Goal: Task Accomplishment & Management: Manage account settings

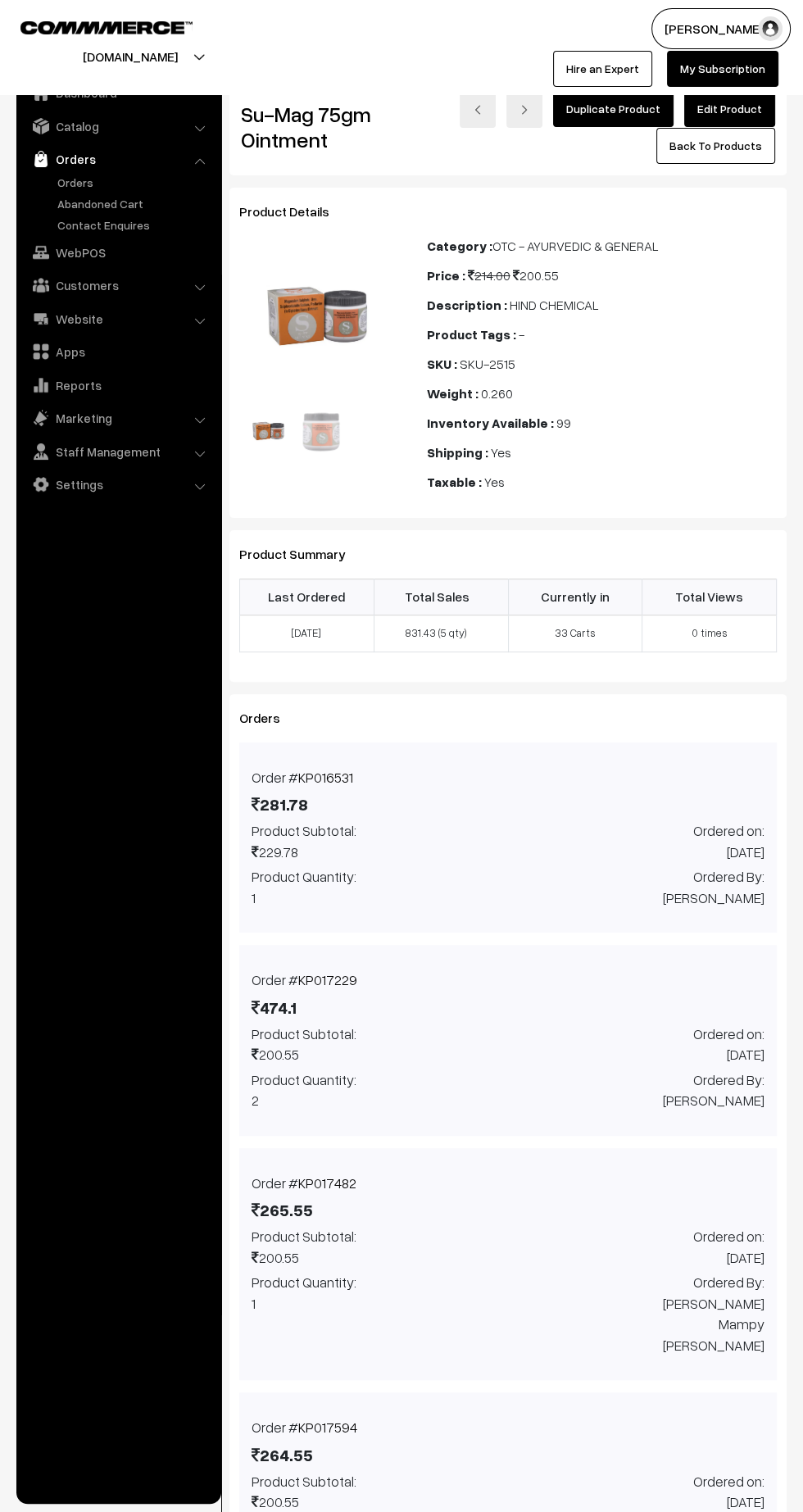
click at [76, 178] on link "Orders" at bounding box center [134, 182] width 162 height 17
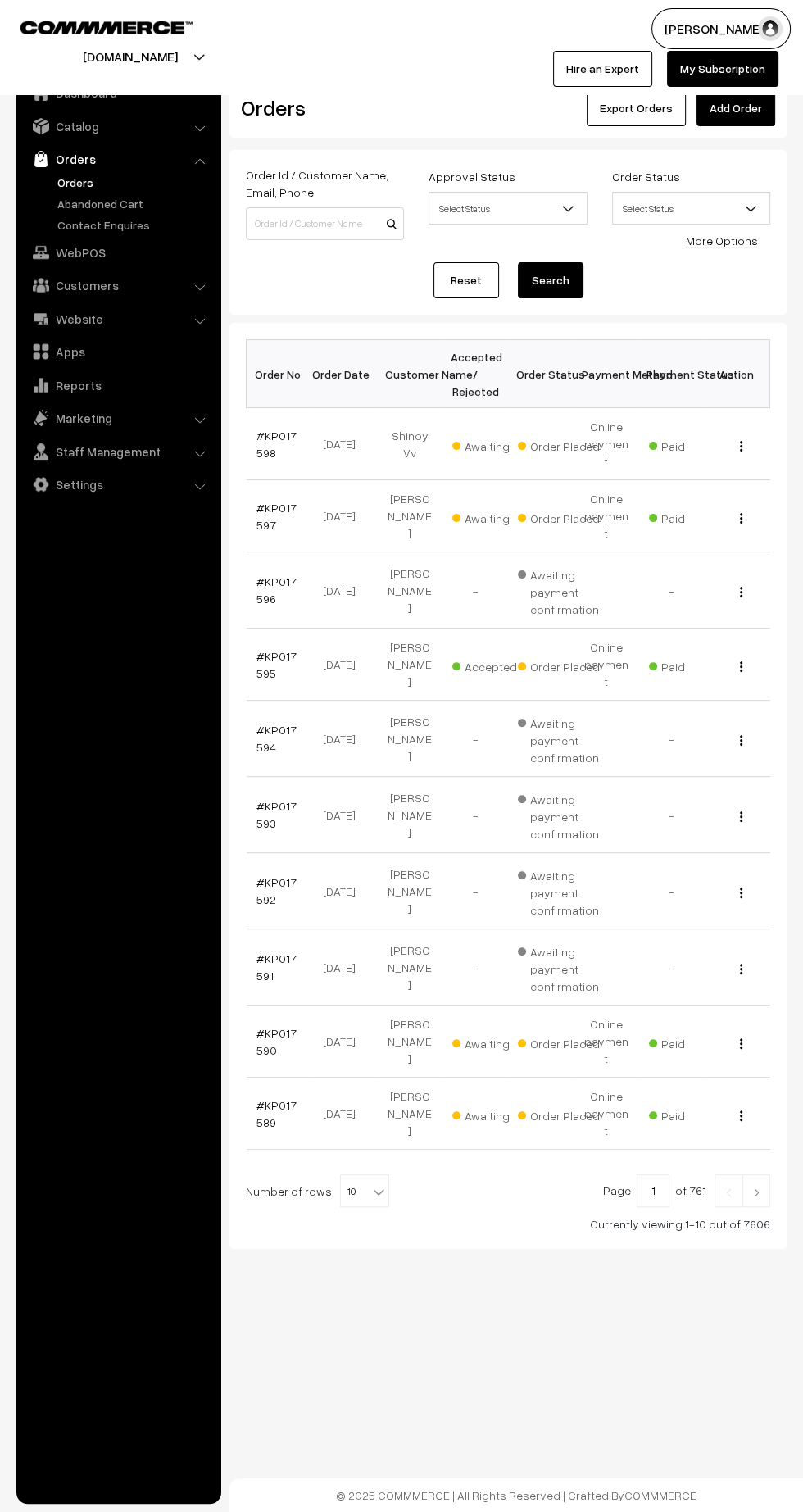
click at [282, 429] on link "#KP017598" at bounding box center [276, 444] width 40 height 31
click at [287, 501] on link "#KP017597" at bounding box center [276, 516] width 40 height 31
click at [265, 649] on link "#KP017595" at bounding box center [276, 664] width 40 height 31
click at [280, 1026] on link "#KP017590" at bounding box center [276, 1041] width 40 height 31
click at [261, 501] on link "#KP017597" at bounding box center [276, 516] width 40 height 31
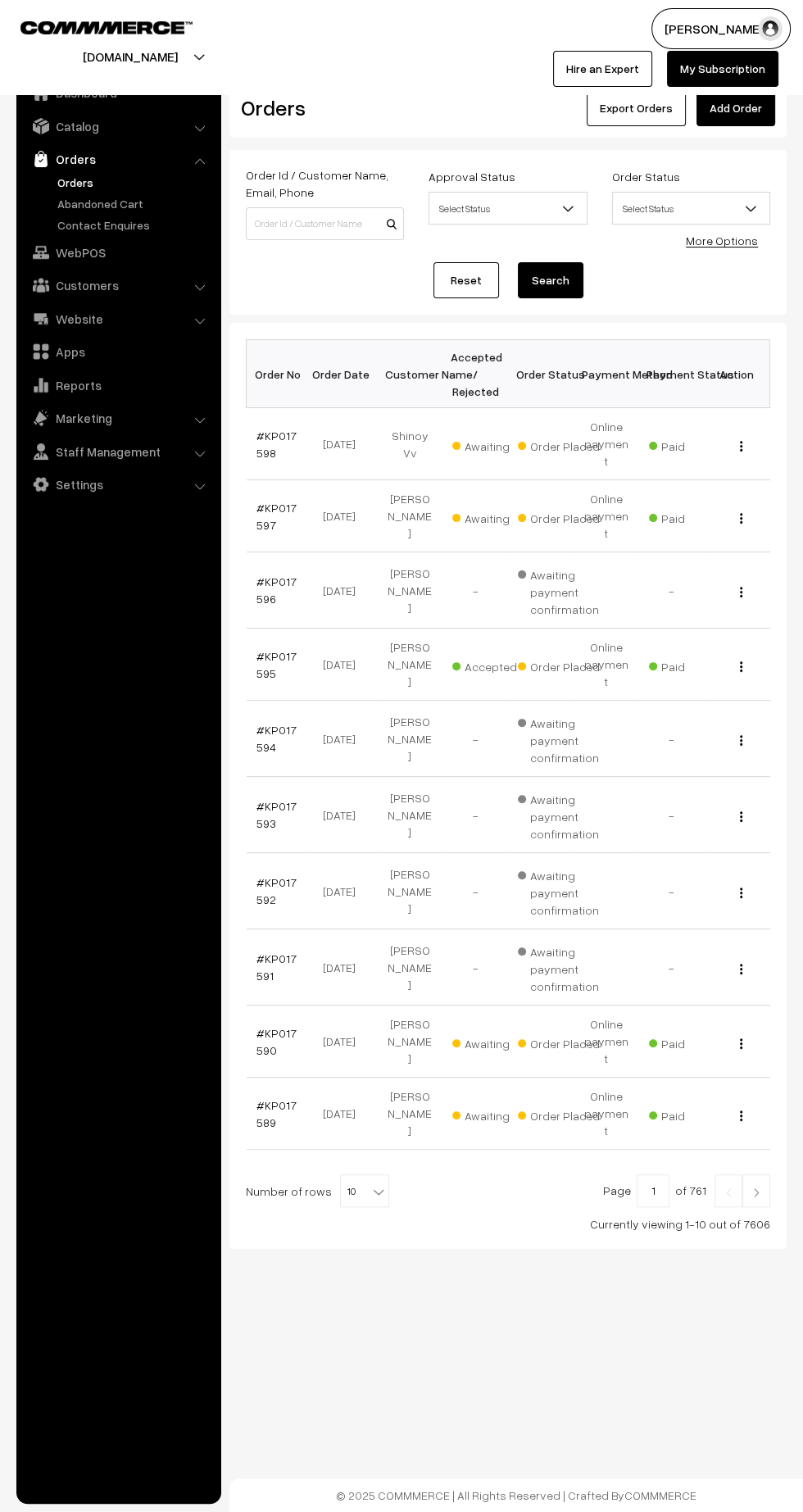
click at [261, 1026] on link "#KP017590" at bounding box center [276, 1041] width 40 height 31
click at [277, 1098] on link "#KP017589" at bounding box center [276, 1113] width 40 height 31
click at [756, 1188] on img at bounding box center [756, 1192] width 15 height 10
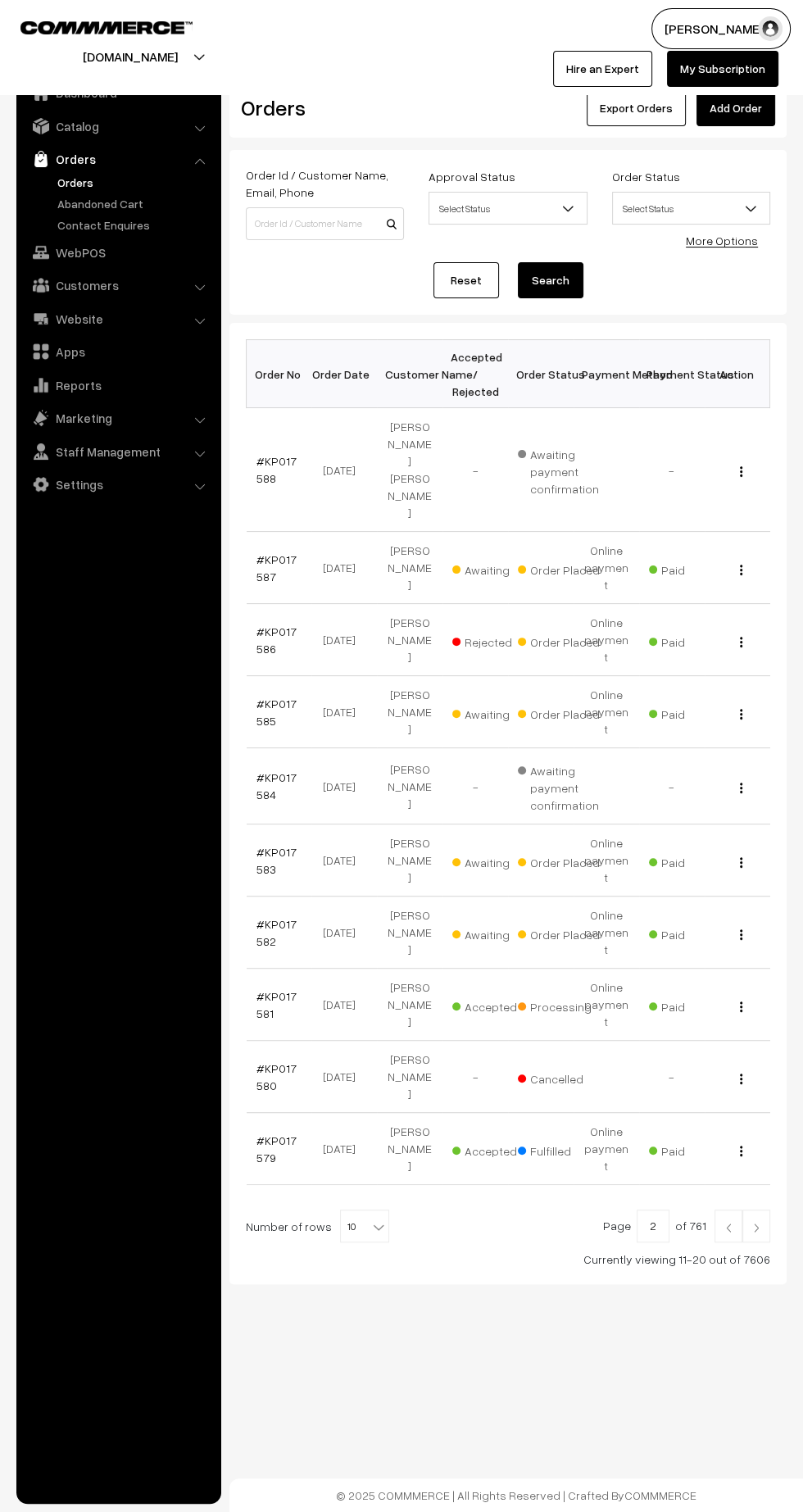
click at [271, 917] on link "#KP017582" at bounding box center [276, 932] width 40 height 31
click at [260, 989] on link "#KP017581" at bounding box center [276, 1004] width 40 height 31
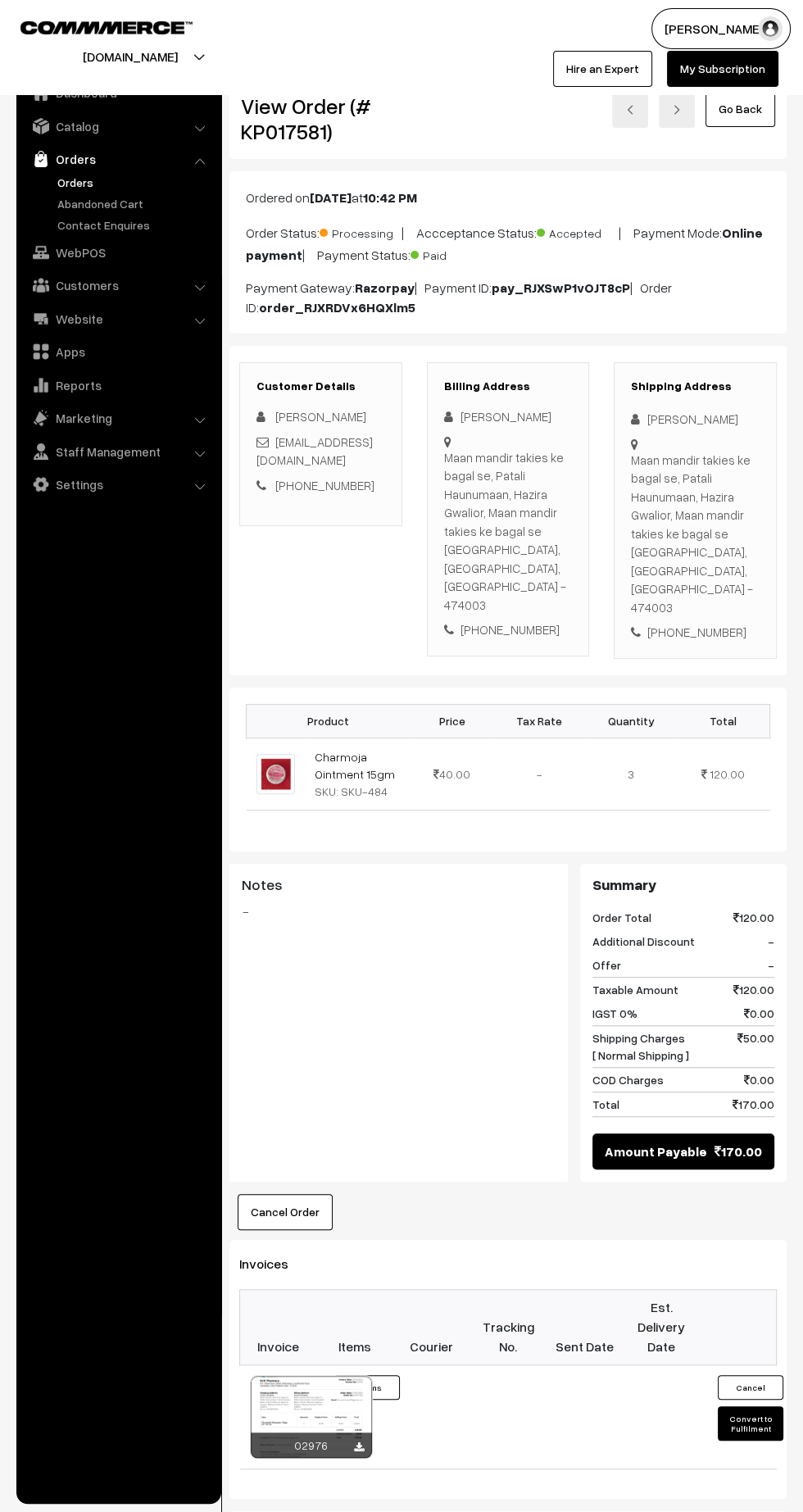
click at [358, 1443] on icon at bounding box center [358, 1448] width 10 height 11
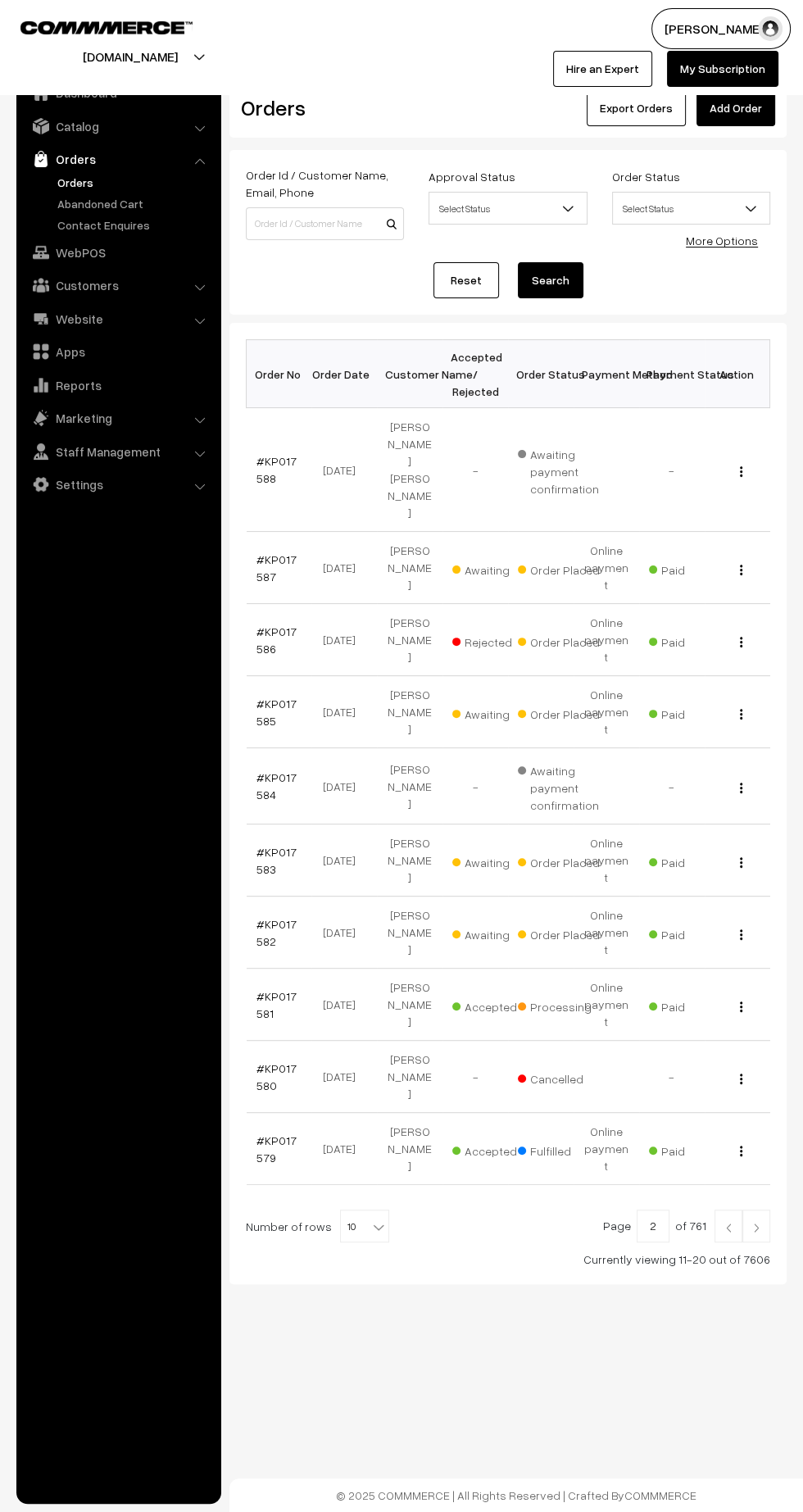
click at [261, 917] on link "#KP017582" at bounding box center [276, 932] width 40 height 31
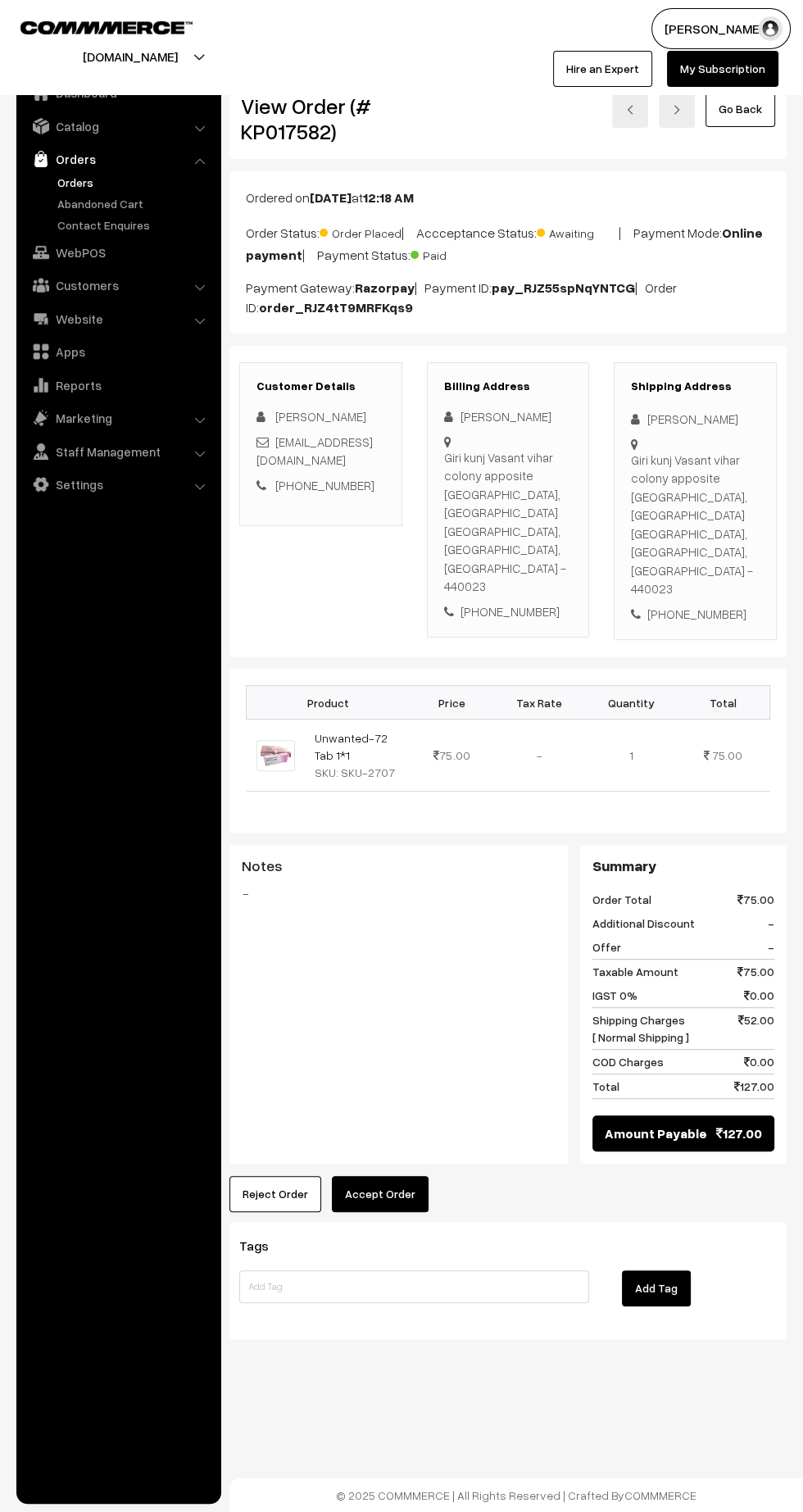
click at [383, 1176] on button "Accept Order" at bounding box center [380, 1194] width 97 height 36
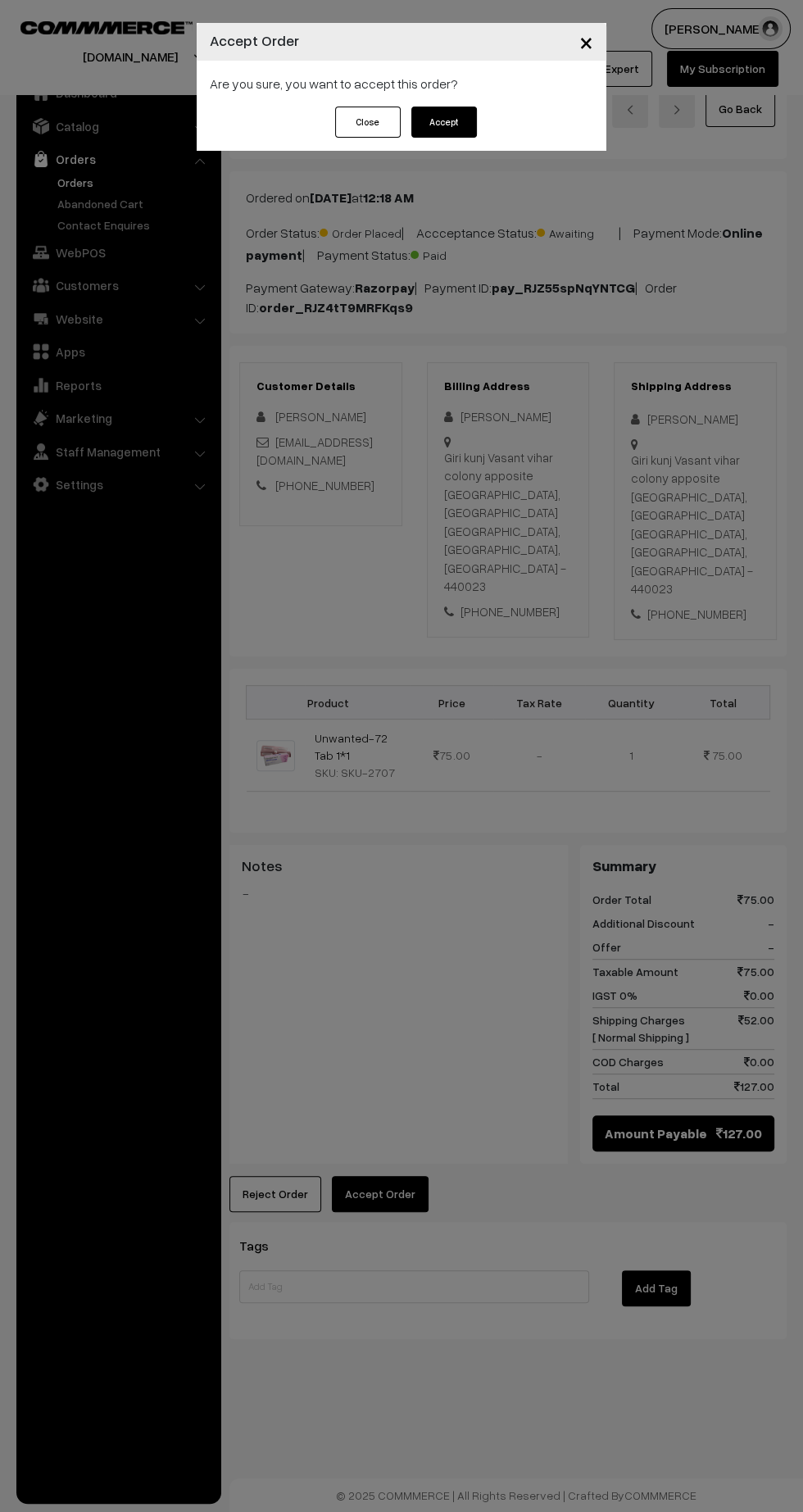
click at [434, 128] on button "Accept" at bounding box center [444, 122] width 66 height 31
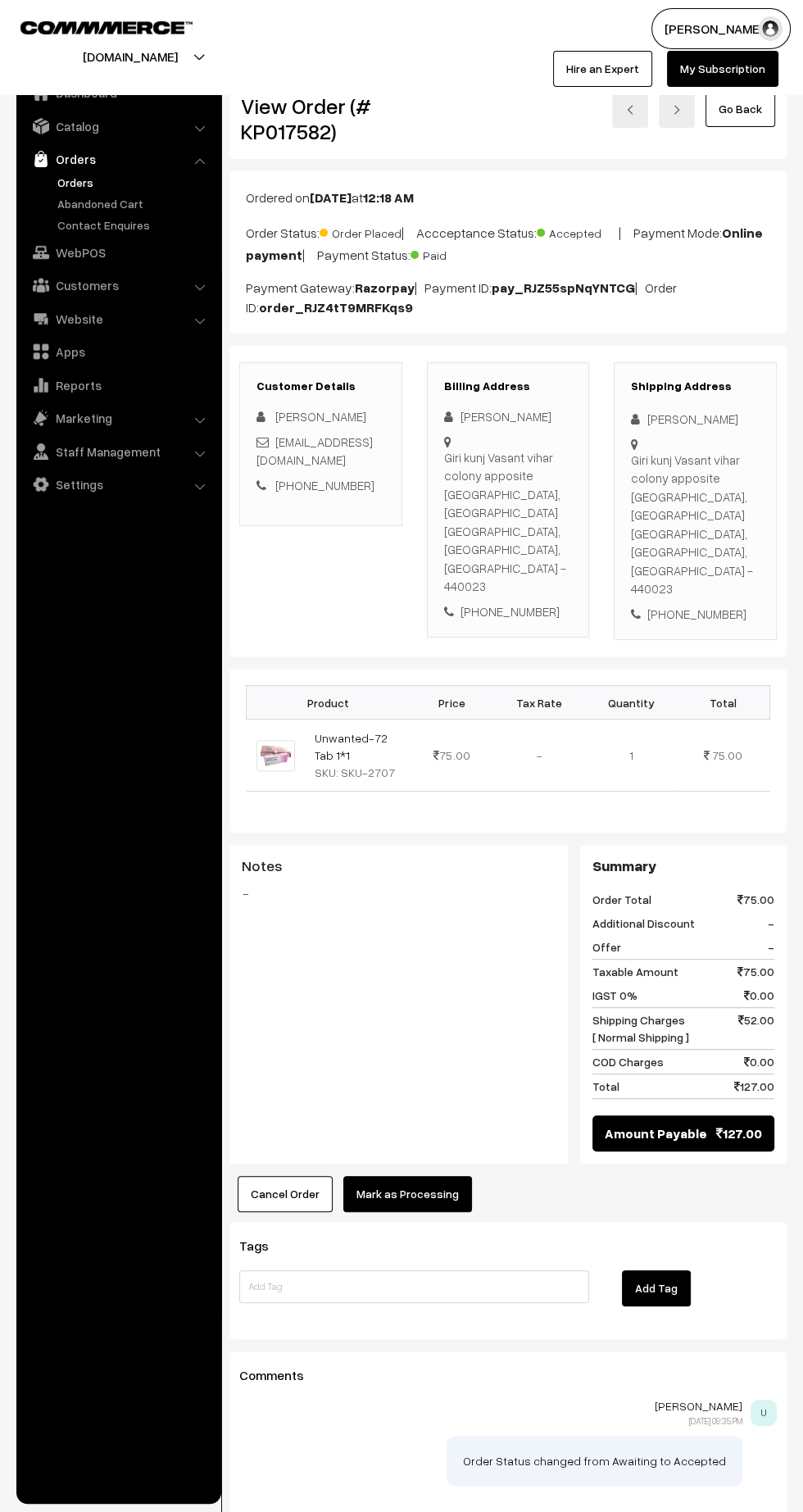
click at [423, 1176] on button "Mark as Processing" at bounding box center [407, 1194] width 129 height 36
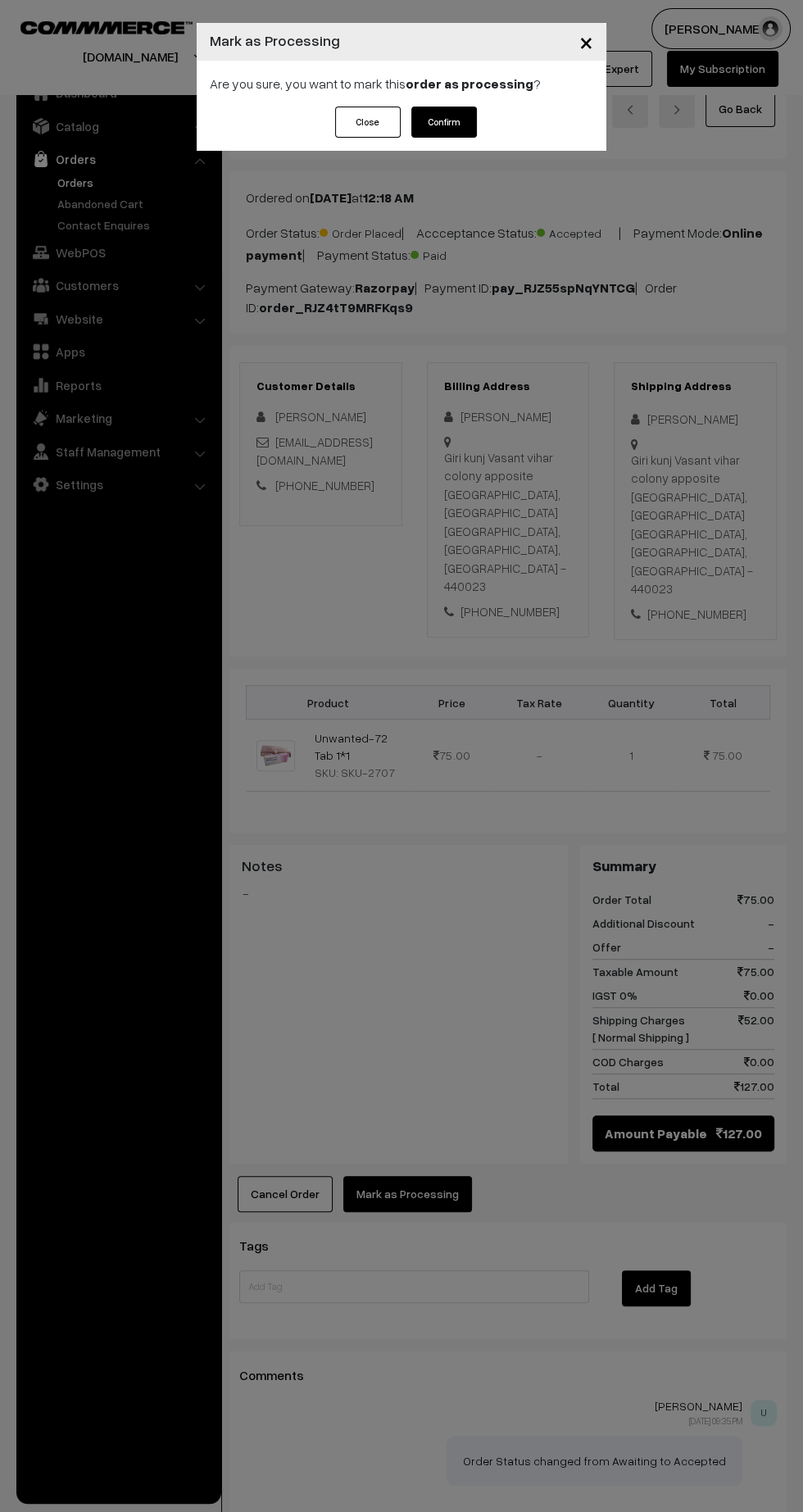
click at [432, 133] on button "Confirm" at bounding box center [444, 122] width 66 height 31
